Goal: Find contact information: Find contact information

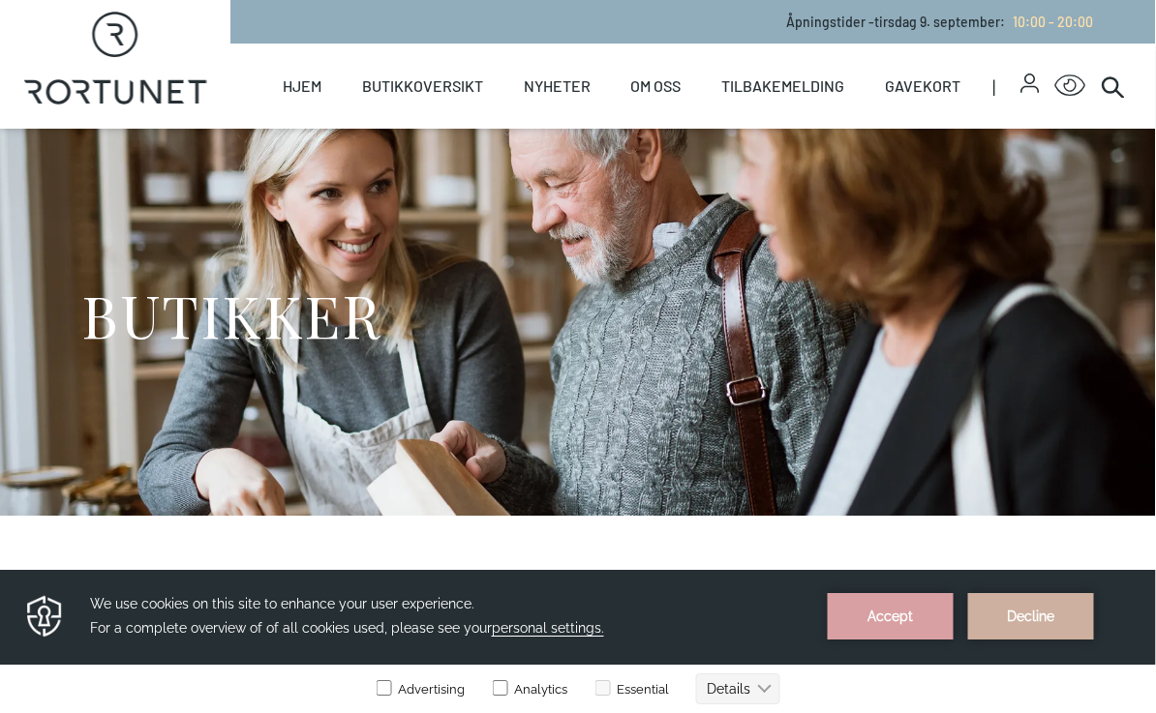
scroll to position [0, 5]
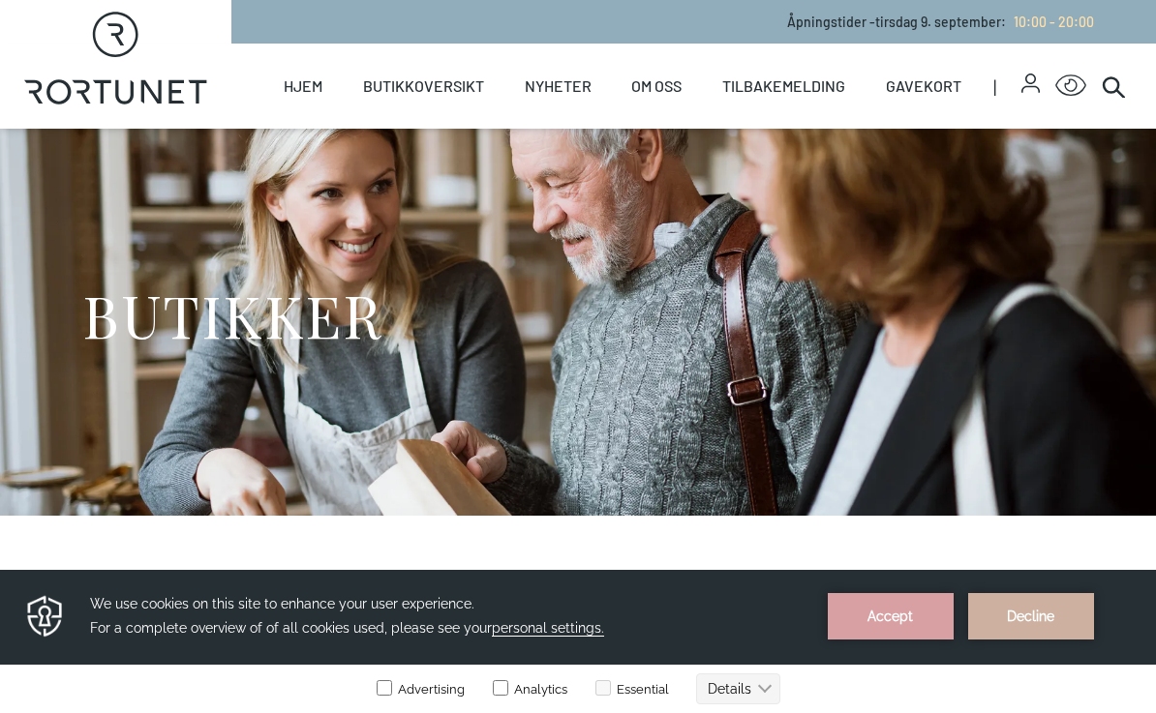
click at [0, 0] on link "Butikker" at bounding box center [0, 0] width 0 height 0
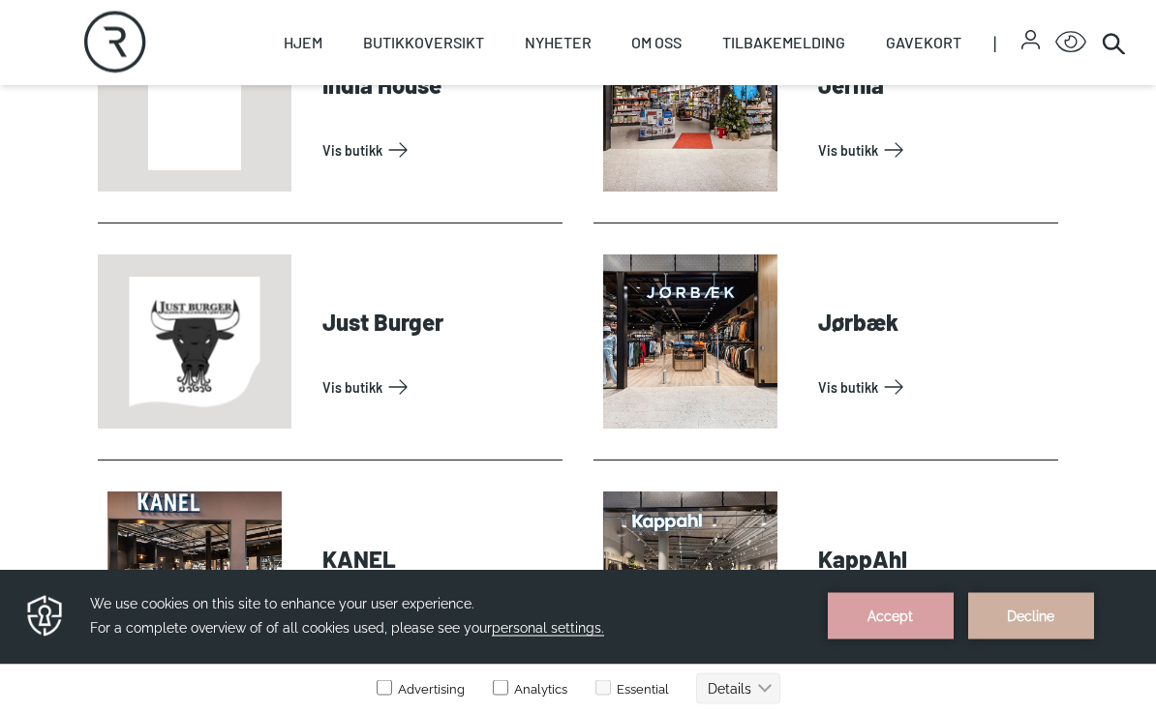
scroll to position [2061, 0]
click at [384, 392] on link "Vis butikk" at bounding box center [438, 387] width 232 height 31
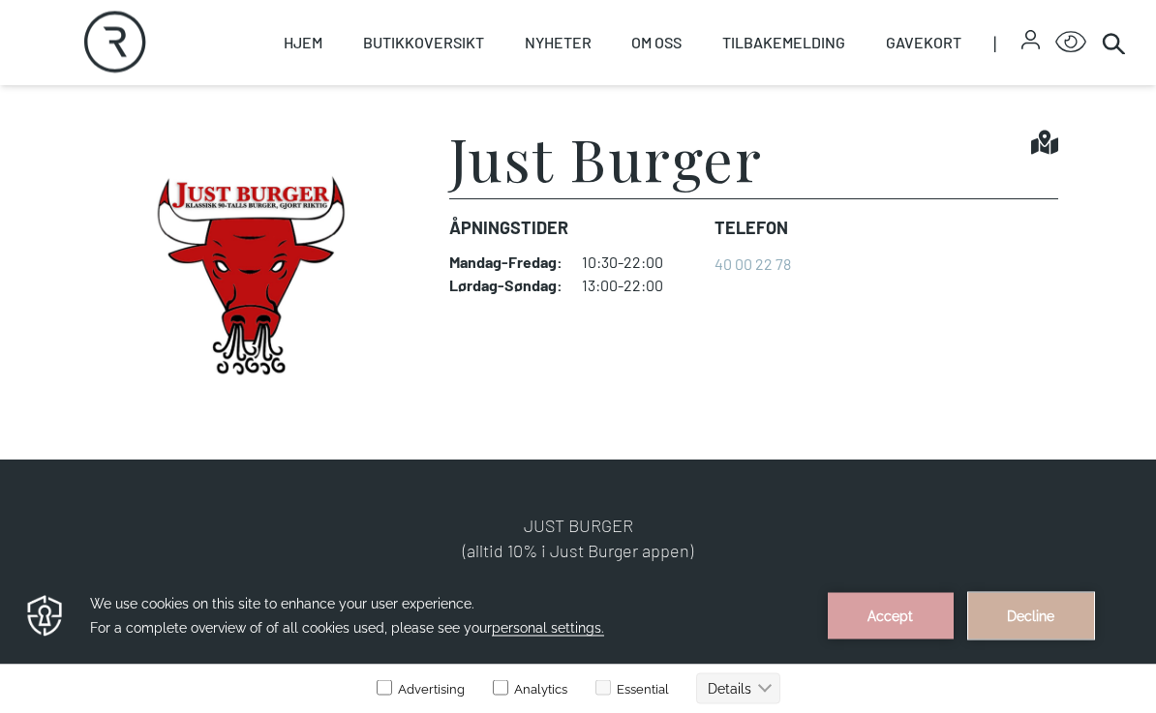
click at [1015, 623] on button "Decline" at bounding box center [1031, 615] width 126 height 46
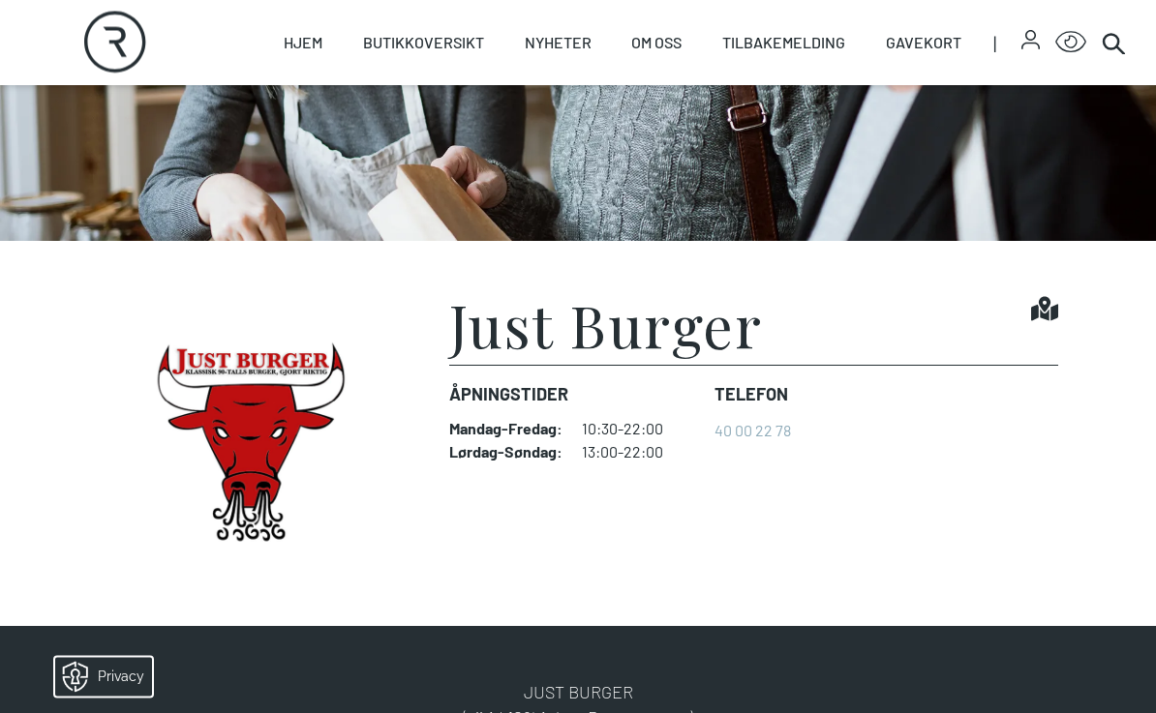
scroll to position [275, 0]
click at [755, 431] on link "40 00 22 78" at bounding box center [752, 430] width 76 height 18
click at [301, 39] on link "Hjem" at bounding box center [303, 42] width 39 height 85
select select "NO"
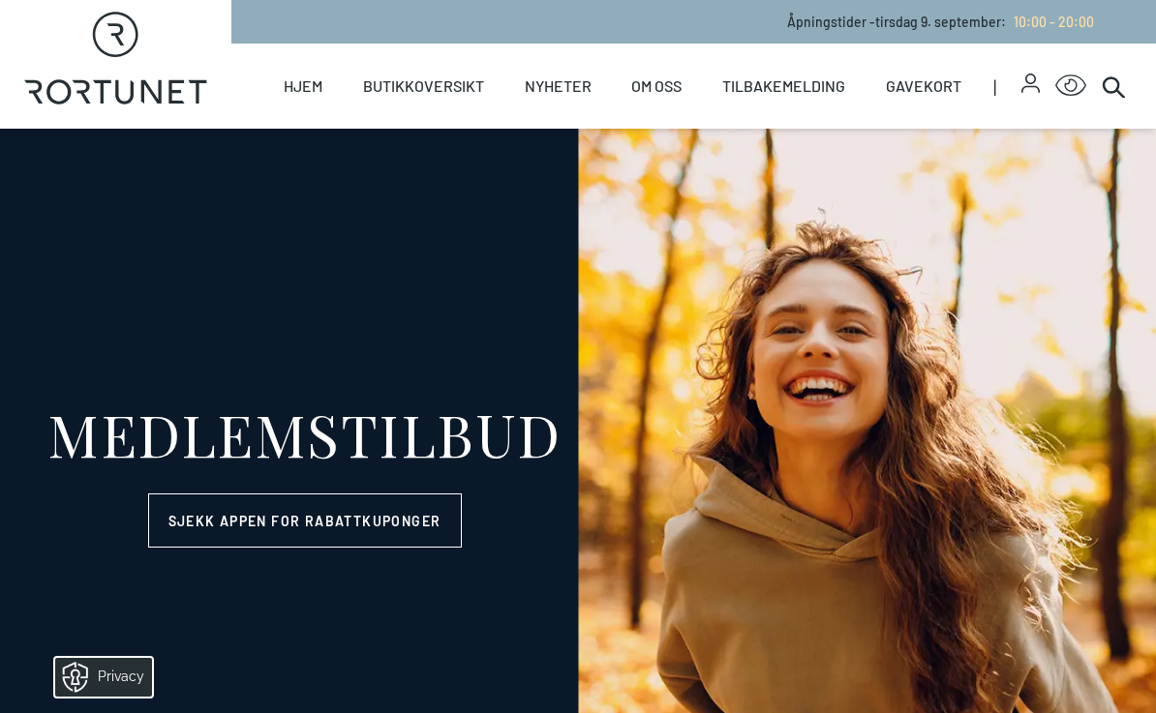
click at [0, 0] on link "Butikker" at bounding box center [0, 0] width 0 height 0
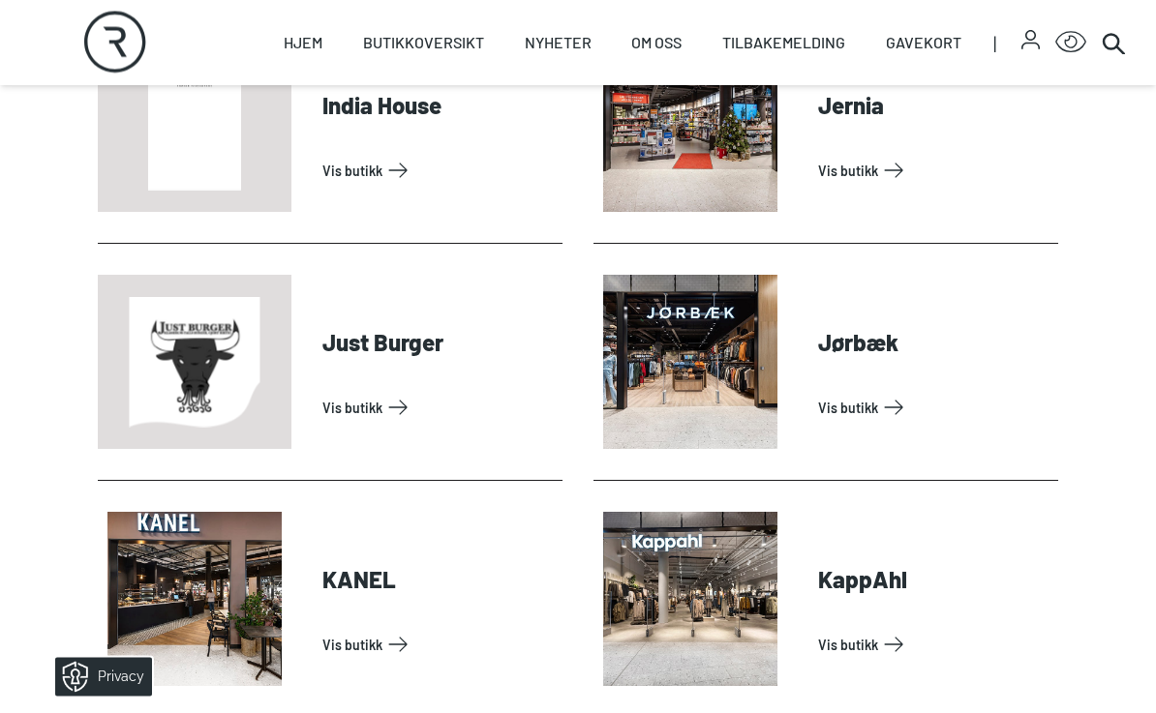
scroll to position [2081, 0]
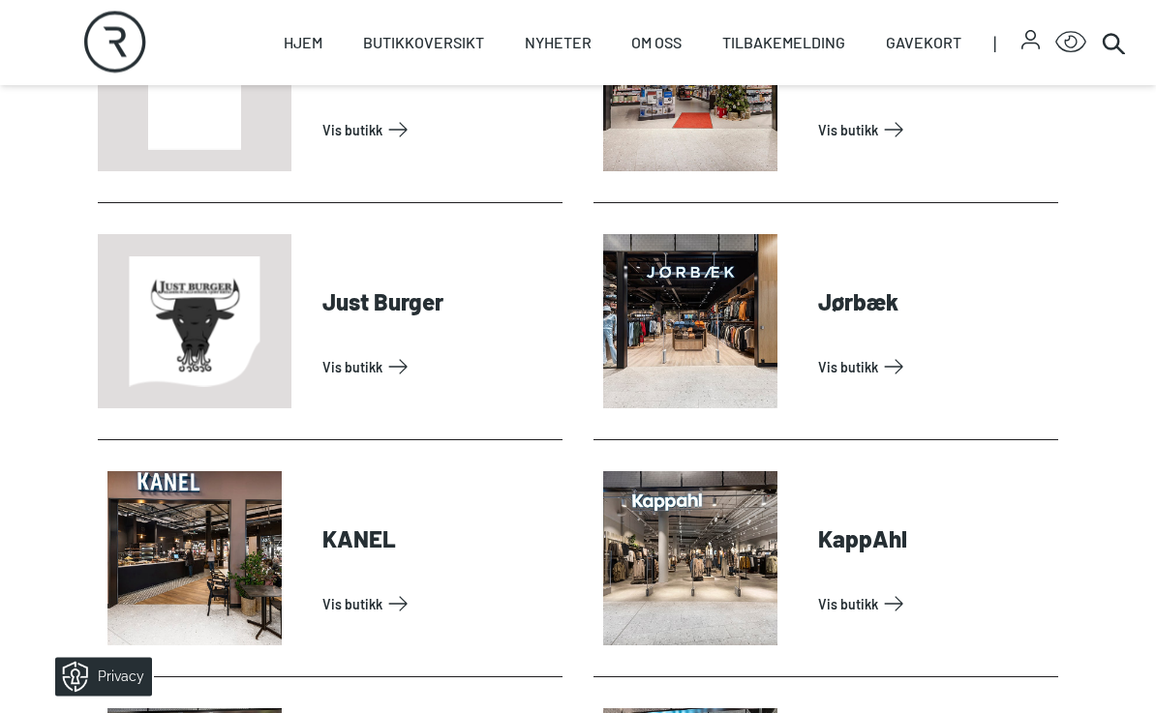
click at [388, 368] on link "Vis butikk" at bounding box center [438, 367] width 232 height 31
